Goal: Transaction & Acquisition: Purchase product/service

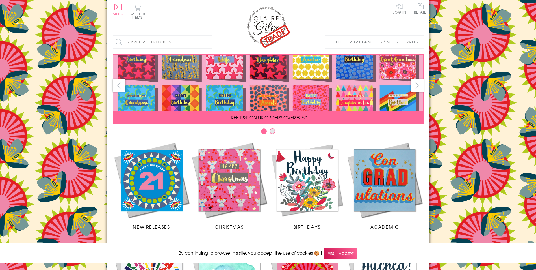
click at [398, 9] on link "Log In" at bounding box center [400, 8] width 14 height 11
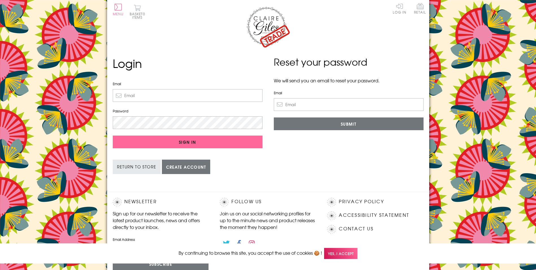
click at [140, 94] on input "Email" at bounding box center [188, 95] width 150 height 13
type input "gemma@925treats.com"
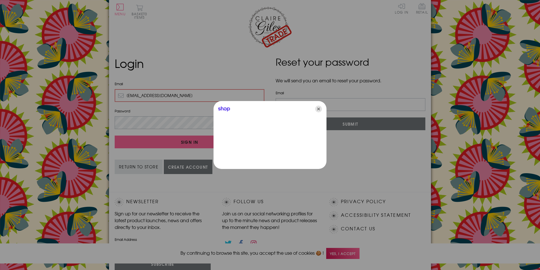
click at [319, 109] on icon "Close" at bounding box center [318, 108] width 7 height 7
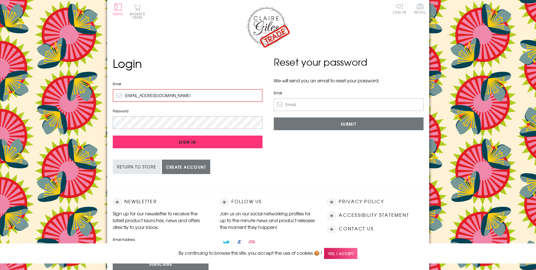
click at [196, 142] on input "Sign In" at bounding box center [188, 141] width 150 height 13
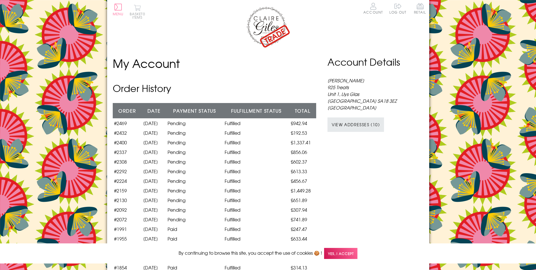
click at [136, 11] on button "Basket 0 items" at bounding box center [138, 12] width 16 height 14
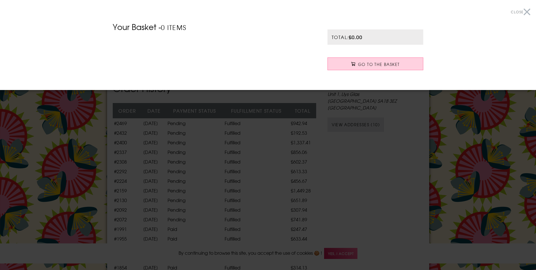
click at [448, 107] on div at bounding box center [268, 135] width 536 height 270
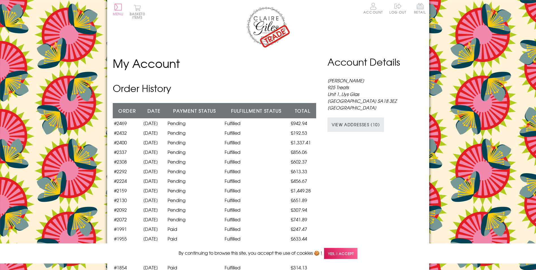
click at [275, 31] on img at bounding box center [268, 27] width 45 height 42
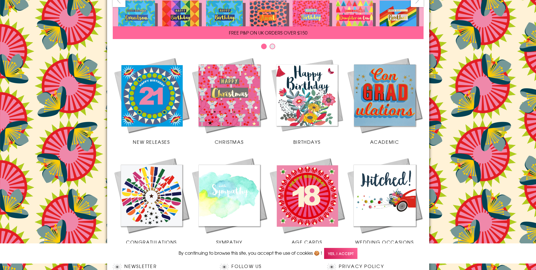
scroll to position [113, 0]
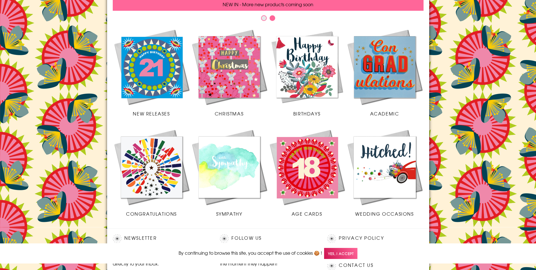
click at [161, 74] on img at bounding box center [152, 67] width 78 height 78
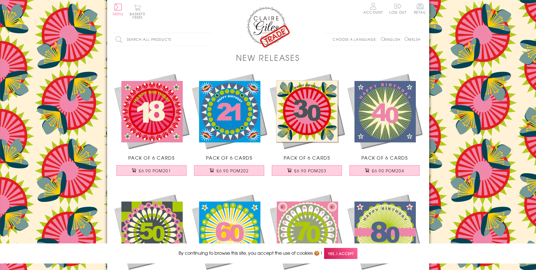
click at [405, 38] on input "Welsh" at bounding box center [407, 39] width 4 height 4
radio input "true"
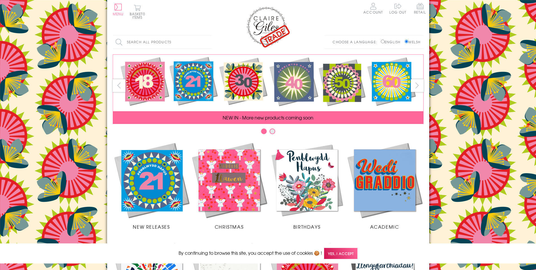
click at [168, 194] on img at bounding box center [152, 180] width 78 height 78
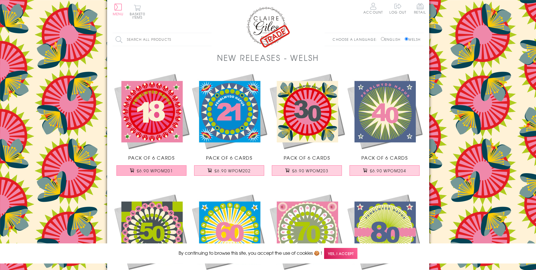
click at [157, 169] on span "£6.90 WPOM201" at bounding box center [155, 171] width 36 height 6
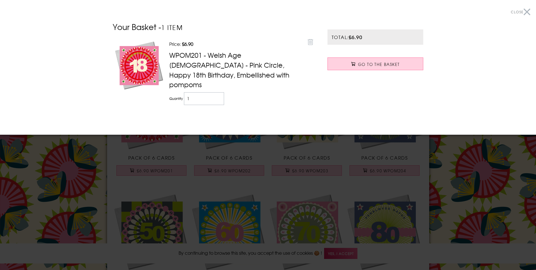
click at [474, 159] on div at bounding box center [268, 135] width 536 height 270
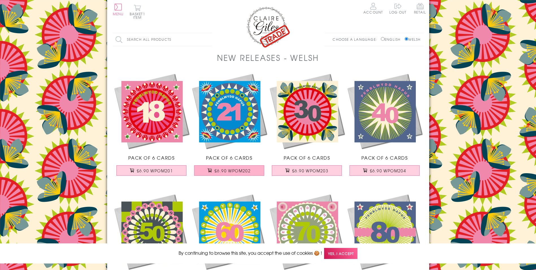
click at [252, 173] on button "£6.90 WPOM202" at bounding box center [229, 170] width 70 height 10
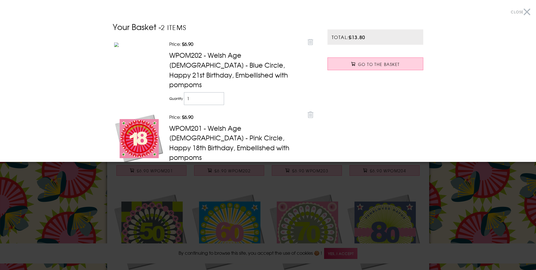
click at [475, 183] on div at bounding box center [268, 135] width 536 height 270
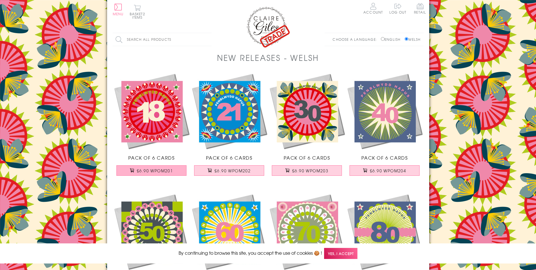
click at [157, 171] on span "£6.90 WPOM201" at bounding box center [155, 171] width 36 height 6
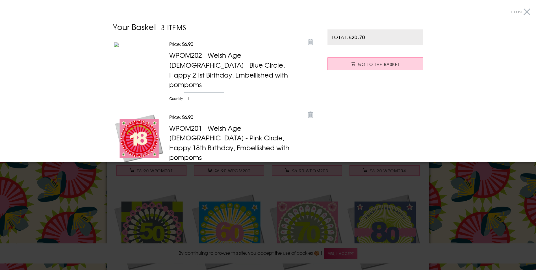
click at [481, 181] on div at bounding box center [268, 135] width 536 height 270
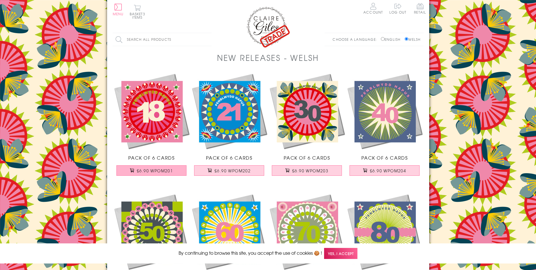
click at [167, 166] on button "£6.90 WPOM201" at bounding box center [151, 170] width 70 height 10
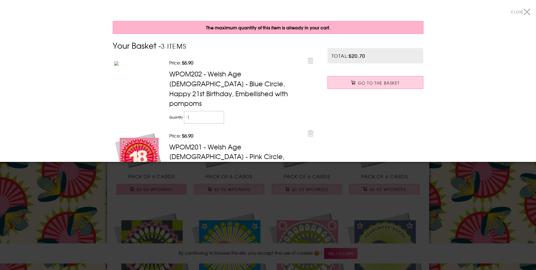
scroll to position [45, 0]
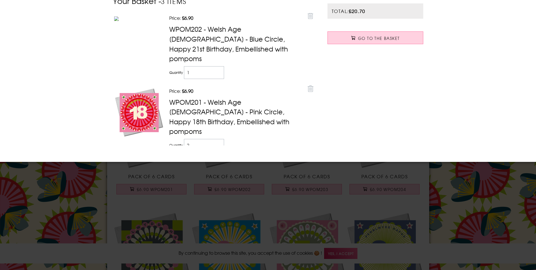
click at [445, 181] on div at bounding box center [268, 135] width 536 height 270
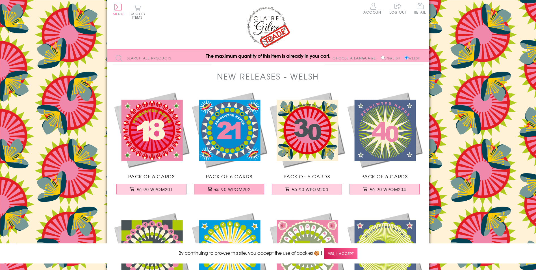
click at [226, 188] on span "£6.90 WPOM202" at bounding box center [233, 189] width 36 height 6
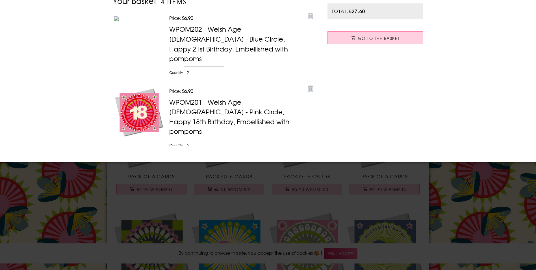
click at [469, 197] on div at bounding box center [268, 135] width 536 height 270
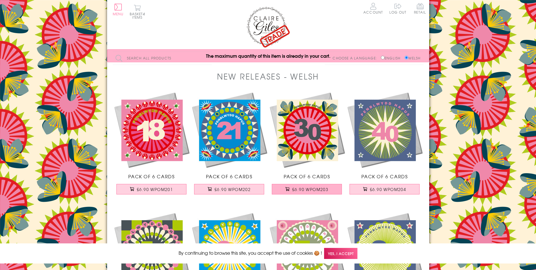
click at [305, 191] on span "£6.90 WPOM203" at bounding box center [310, 189] width 36 height 6
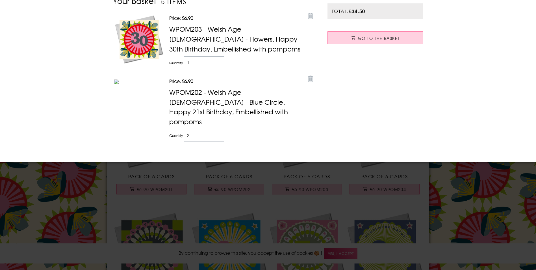
click at [305, 191] on div at bounding box center [268, 135] width 536 height 270
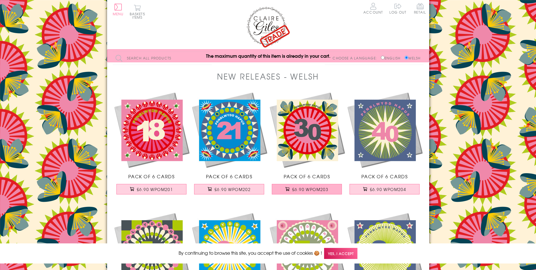
click at [305, 191] on span "£6.90 WPOM203" at bounding box center [310, 189] width 36 height 6
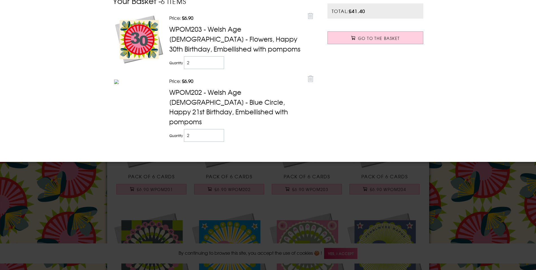
click at [467, 192] on div at bounding box center [268, 135] width 536 height 270
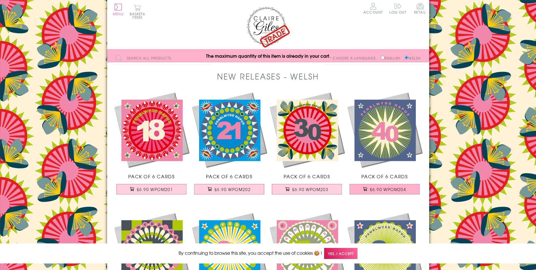
click at [393, 190] on span "£6.90 WPOM204" at bounding box center [388, 189] width 36 height 6
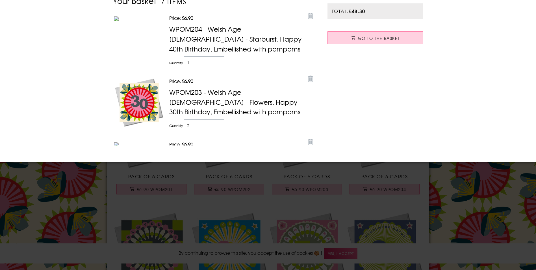
click at [481, 192] on div at bounding box center [268, 135] width 536 height 270
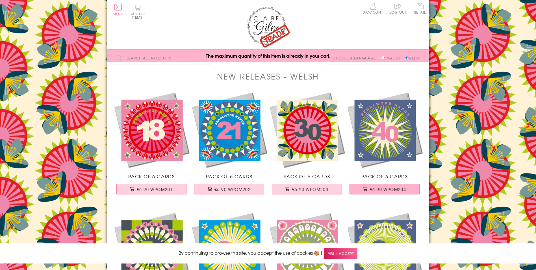
click at [388, 192] on button "£6.90 WPOM204" at bounding box center [385, 189] width 70 height 10
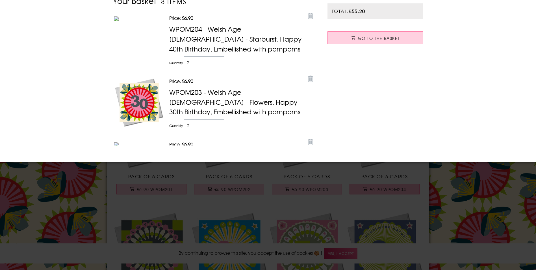
scroll to position [85, 0]
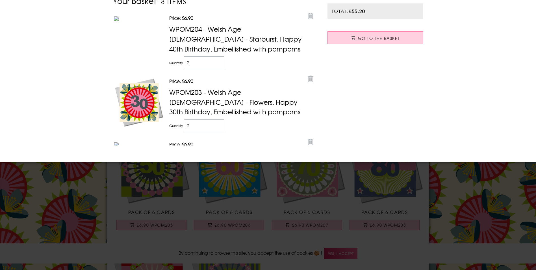
click at [455, 190] on div at bounding box center [268, 135] width 536 height 270
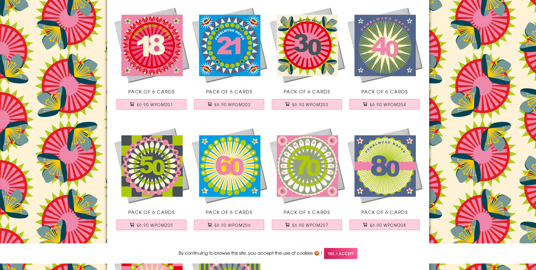
scroll to position [113, 0]
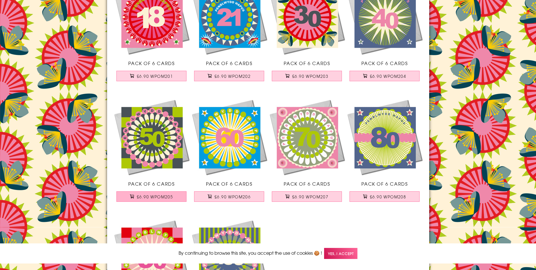
click at [165, 196] on span "£6.90 WPOM205" at bounding box center [155, 197] width 36 height 6
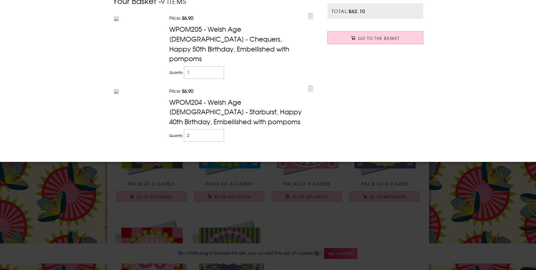
click at [463, 210] on div at bounding box center [268, 135] width 536 height 270
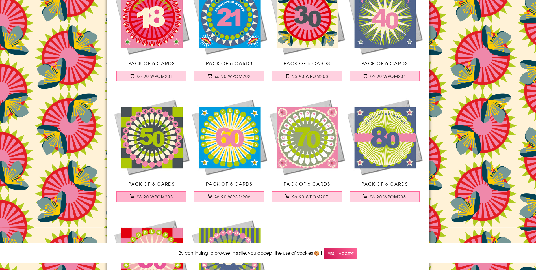
click at [155, 198] on span "£6.90 WPOM205" at bounding box center [155, 197] width 36 height 6
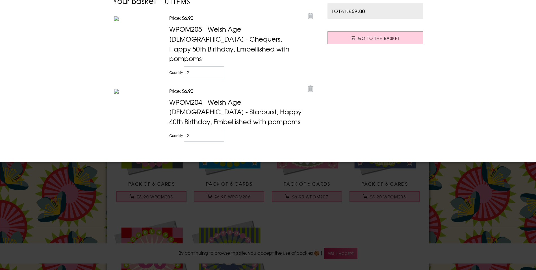
click at [444, 197] on div at bounding box center [268, 135] width 536 height 270
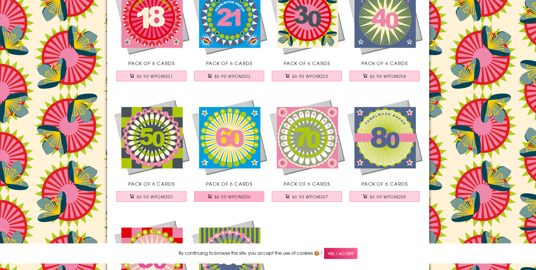
click at [220, 195] on span "£6.90 WPOM206" at bounding box center [233, 197] width 36 height 6
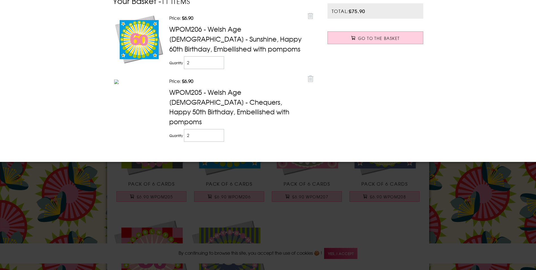
type input "2"
click at [217, 60] on input "2" at bounding box center [204, 62] width 40 height 13
click at [469, 211] on div at bounding box center [268, 135] width 536 height 270
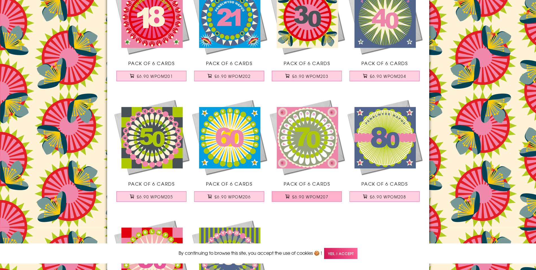
click at [313, 194] on span "£6.90 WPOM207" at bounding box center [310, 197] width 36 height 6
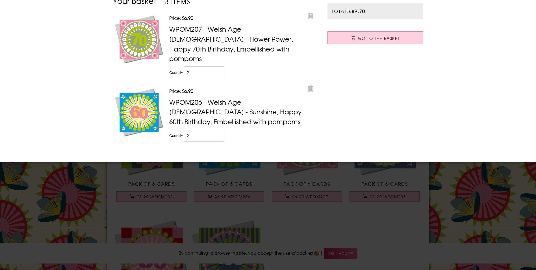
type input "2"
click at [217, 66] on input "2" at bounding box center [204, 72] width 40 height 13
click at [473, 204] on div at bounding box center [268, 135] width 536 height 270
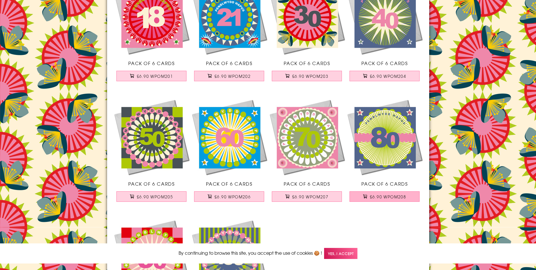
click at [391, 201] on button "£6.90 WPOM208" at bounding box center [385, 196] width 70 height 10
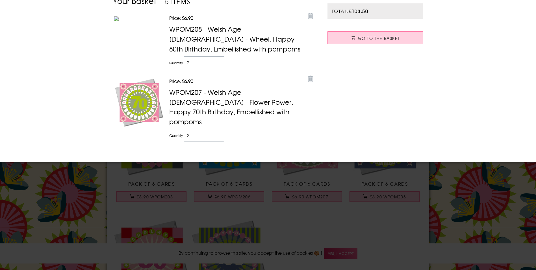
type input "2"
click at [217, 60] on input "2" at bounding box center [204, 62] width 40 height 13
click at [448, 186] on div at bounding box center [268, 135] width 536 height 270
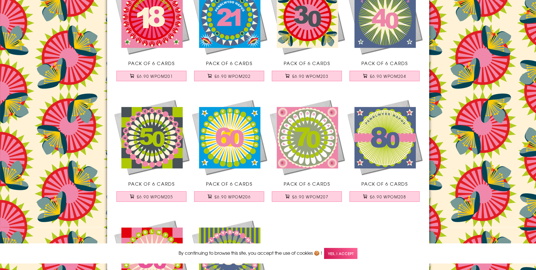
scroll to position [226, 0]
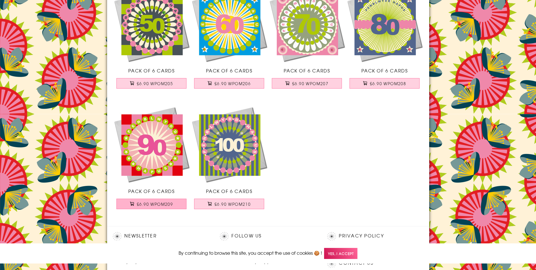
click at [176, 209] on button "£6.90 WPOM209" at bounding box center [151, 203] width 70 height 10
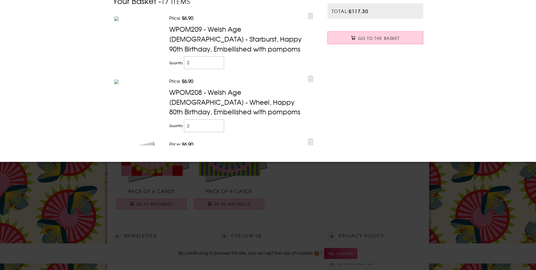
type input "2"
click at [218, 59] on input "2" at bounding box center [204, 62] width 40 height 13
click at [474, 185] on div at bounding box center [268, 135] width 536 height 270
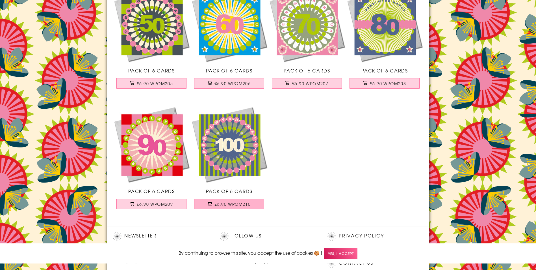
click at [230, 204] on span "£6.90 WPOM210" at bounding box center [233, 204] width 36 height 6
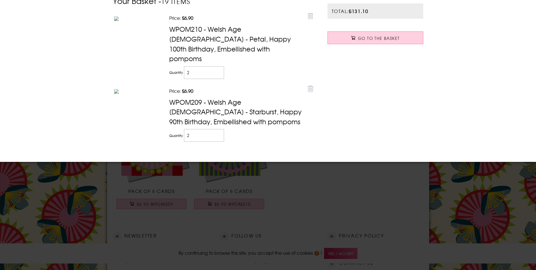
type input "2"
click at [215, 66] on input "2" at bounding box center [204, 72] width 40 height 13
click at [463, 190] on div at bounding box center [268, 135] width 536 height 270
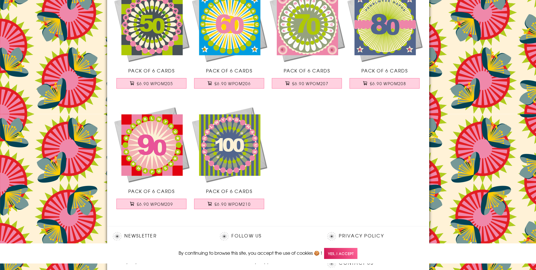
click at [347, 252] on span "Yes, I accept" at bounding box center [340, 253] width 33 height 11
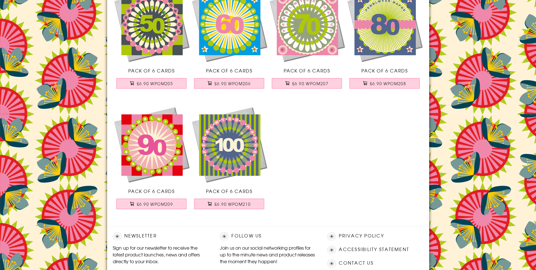
click at [477, 150] on body "Close Dolenni Cyflym Home Your Account Login Your Basket Contact Us All Occasio…" at bounding box center [268, 72] width 536 height 596
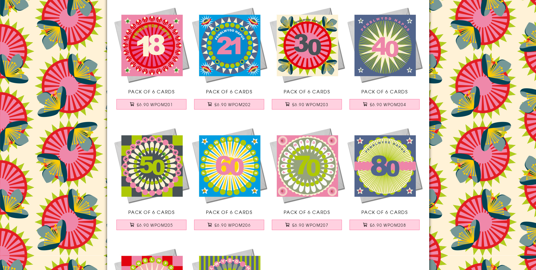
scroll to position [0, 0]
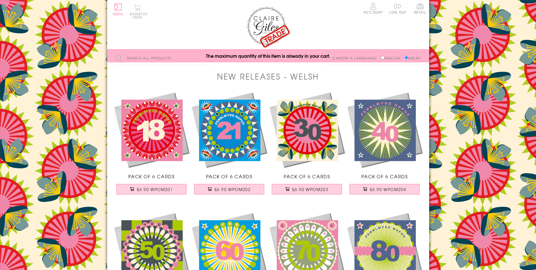
click at [139, 12] on button "Basket 20 items" at bounding box center [138, 12] width 16 height 14
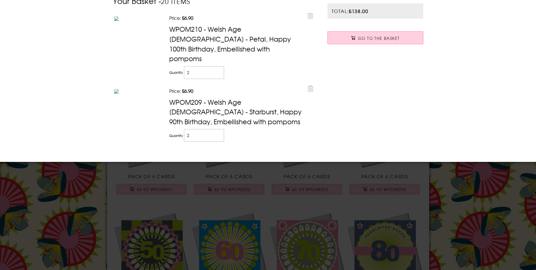
click at [499, 184] on div at bounding box center [268, 135] width 536 height 270
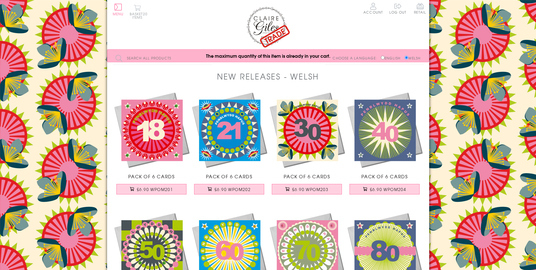
click at [142, 11] on button "Basket 20 items" at bounding box center [138, 12] width 16 height 14
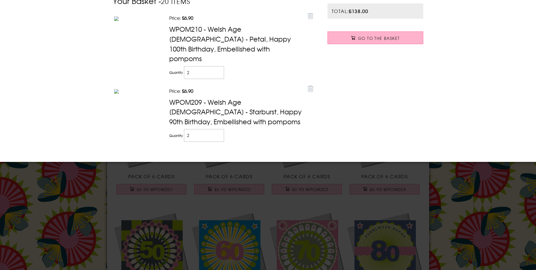
click at [356, 39] on link "Go to the Basket" at bounding box center [376, 37] width 96 height 13
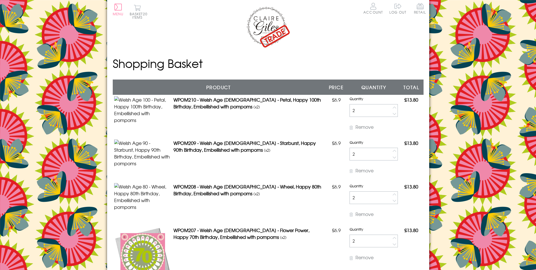
click at [391, 108] on button "button" at bounding box center [394, 107] width 7 height 7
type input "3"
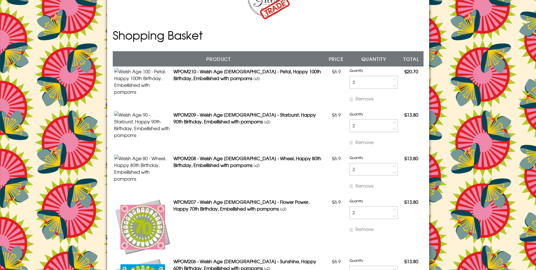
click at [391, 126] on button "button" at bounding box center [394, 122] width 7 height 7
type input "3"
click at [391, 169] on button "button" at bounding box center [394, 166] width 7 height 7
type input "3"
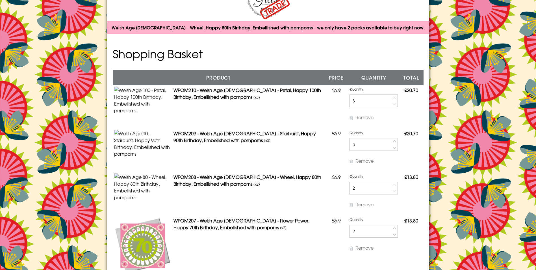
scroll to position [113, 0]
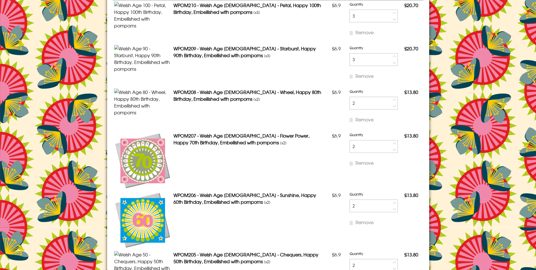
click at [391, 103] on button "button" at bounding box center [394, 100] width 7 height 7
type input "3"
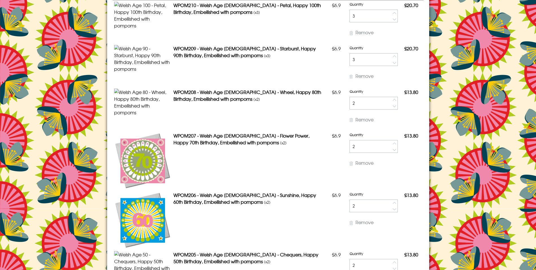
click at [391, 146] on button "button" at bounding box center [394, 143] width 7 height 7
type input "3"
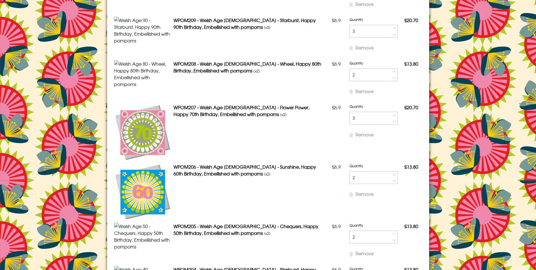
scroll to position [188, 0]
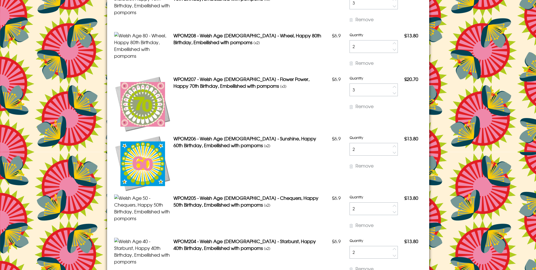
click at [391, 149] on button "button" at bounding box center [394, 146] width 7 height 7
type input "3"
click at [391, 209] on button "button" at bounding box center [394, 205] width 7 height 7
type input "3"
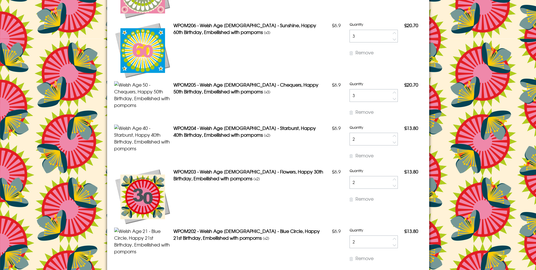
click at [391, 139] on button "button" at bounding box center [394, 136] width 7 height 7
type input "3"
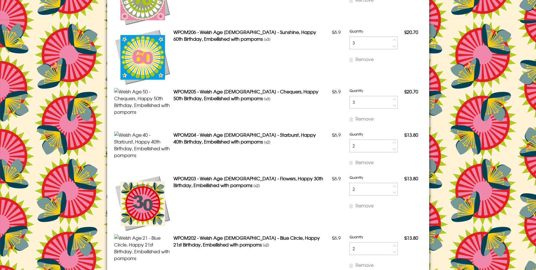
scroll to position [348, 0]
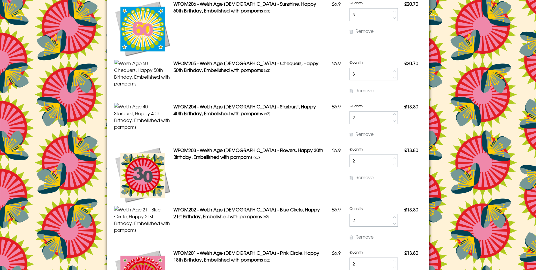
click at [391, 118] on button "button" at bounding box center [394, 114] width 7 height 7
type input "3"
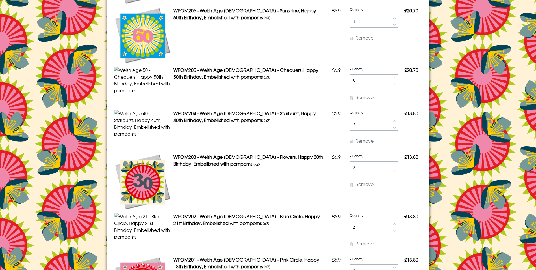
click at [391, 168] on button "button" at bounding box center [394, 164] width 7 height 7
type input "3"
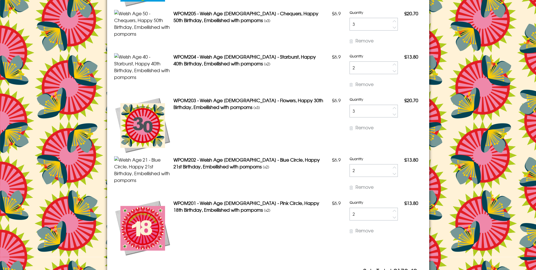
click at [391, 170] on button "button" at bounding box center [394, 167] width 7 height 7
type input "3"
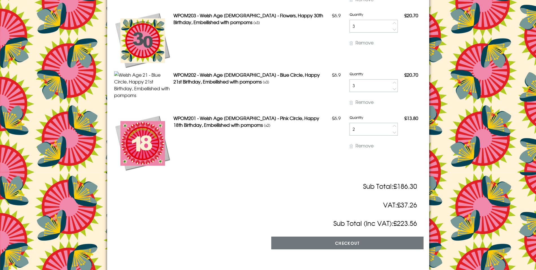
scroll to position [537, 0]
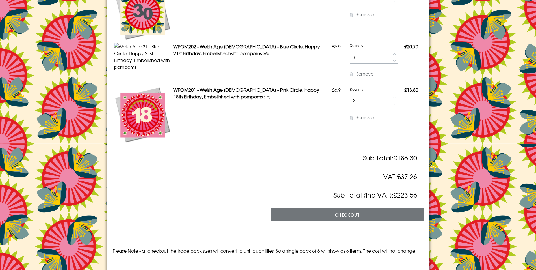
click at [391, 101] on button "button" at bounding box center [394, 97] width 7 height 7
type input "3"
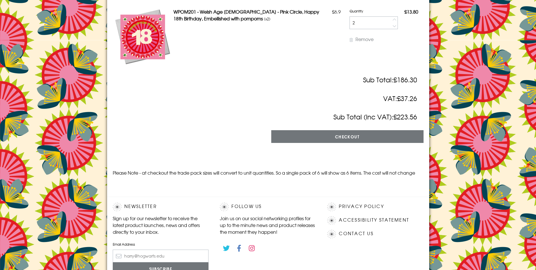
scroll to position [668, 0]
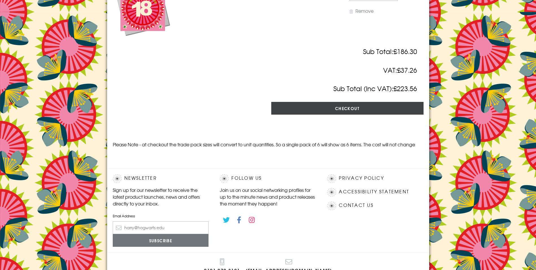
click at [349, 114] on input "Checkout" at bounding box center [347, 108] width 152 height 13
